Goal: Task Accomplishment & Management: Use online tool/utility

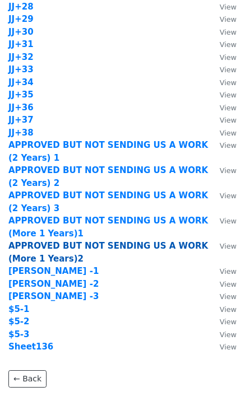
scroll to position [1386, 0]
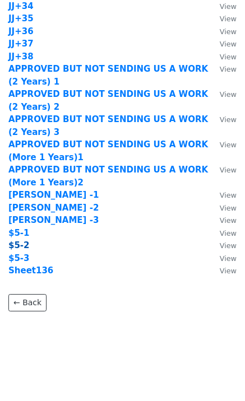
click at [22, 246] on strong "$5-2" at bounding box center [18, 245] width 21 height 10
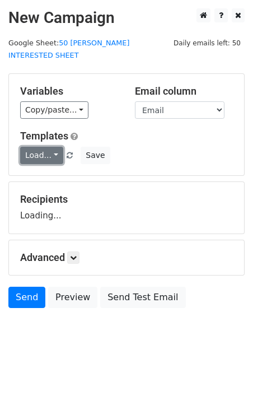
click at [40, 147] on link "Load..." at bounding box center [41, 155] width 43 height 17
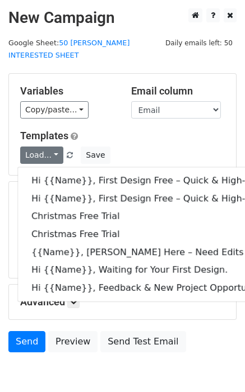
click at [106, 130] on h5 "Templates" at bounding box center [122, 136] width 204 height 12
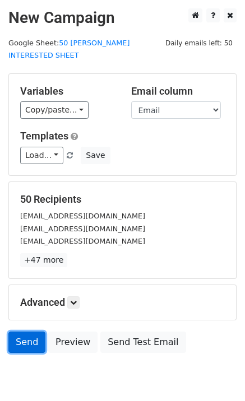
click at [33, 331] on link "Send" at bounding box center [26, 341] width 37 height 21
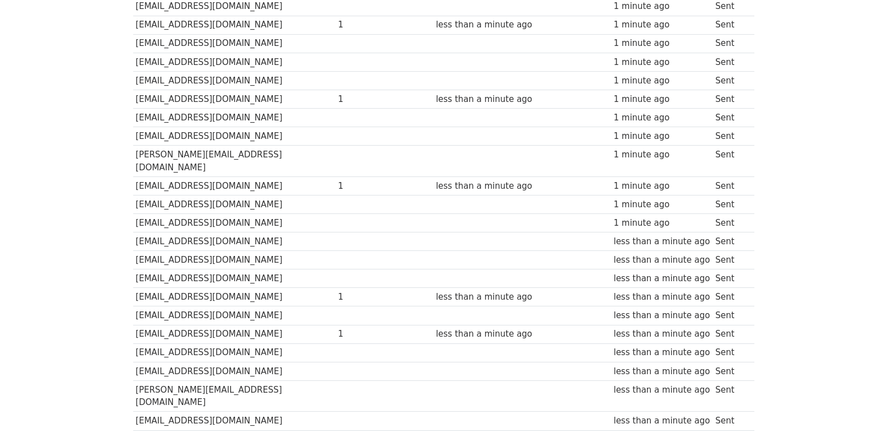
scroll to position [779, 0]
